Goal: Task Accomplishment & Management: Manage account settings

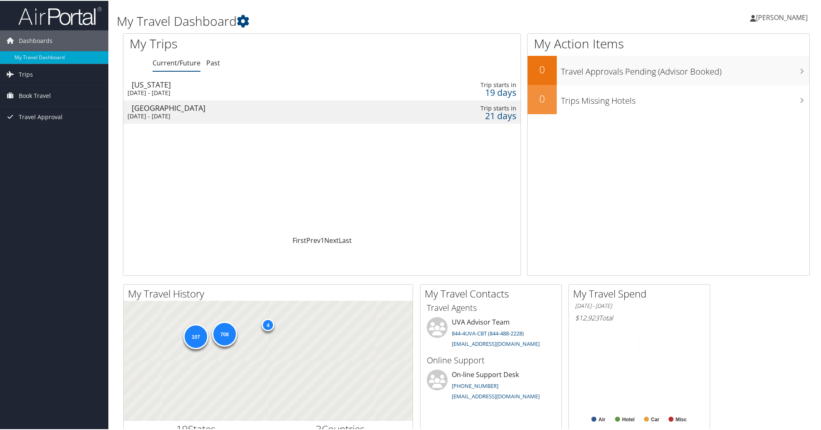
drag, startPoint x: 0, startPoint y: 0, endPoint x: 753, endPoint y: 18, distance: 752.7
click at [756, 18] on span "[PERSON_NAME]" at bounding box center [782, 16] width 52 height 9
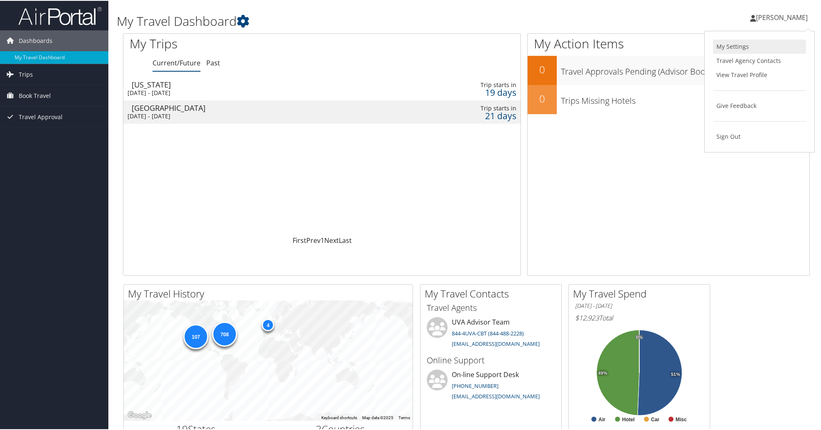
click at [720, 43] on link "My Settings" at bounding box center [759, 46] width 93 height 14
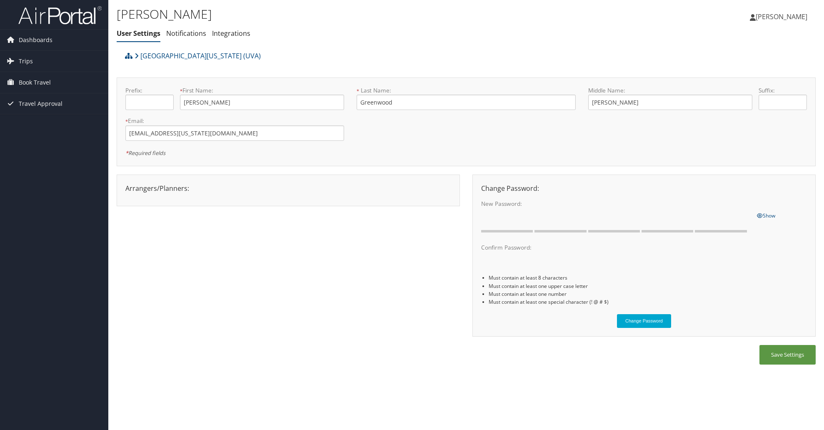
click at [158, 191] on div "Arrangers/Planners: Edit Arrangers & Planners Bonnie Ruddock Caroline Brown Dia…" at bounding box center [288, 188] width 338 height 10
click at [758, 15] on span "[PERSON_NAME]" at bounding box center [782, 16] width 52 height 9
click at [737, 49] on link "My Settings" at bounding box center [760, 46] width 93 height 14
click at [197, 33] on link "Notifications" at bounding box center [186, 33] width 40 height 9
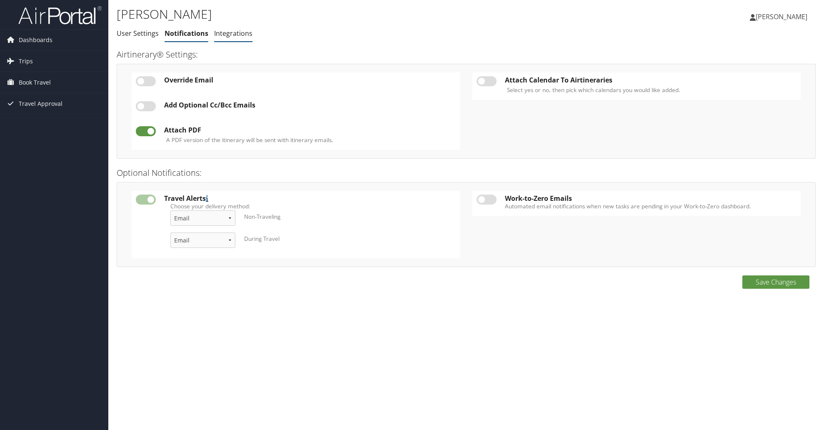
click at [247, 34] on link "Integrations" at bounding box center [233, 33] width 38 height 9
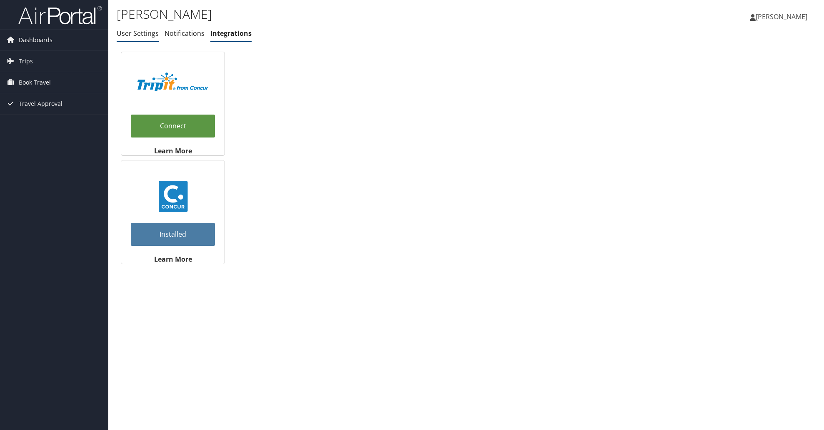
click at [137, 30] on link "User Settings" at bounding box center [138, 33] width 42 height 9
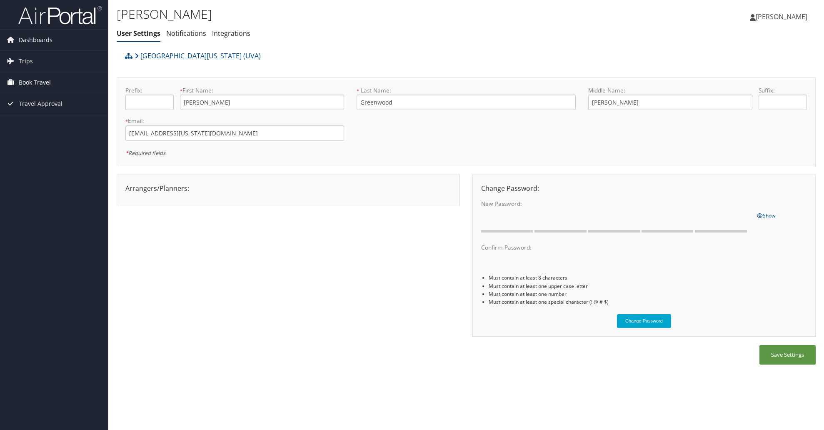
click at [38, 82] on span "Book Travel" at bounding box center [35, 82] width 32 height 21
click at [38, 123] on link "Book/Manage Online Trips" at bounding box center [54, 124] width 108 height 13
